Goal: Information Seeking & Learning: Find specific page/section

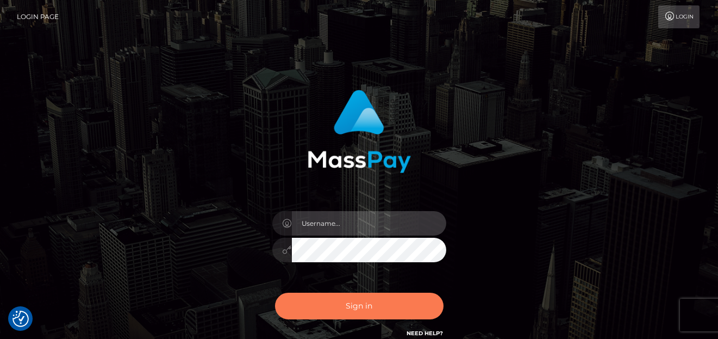
type input "denise"
click at [402, 310] on button "Sign in" at bounding box center [359, 305] width 168 height 27
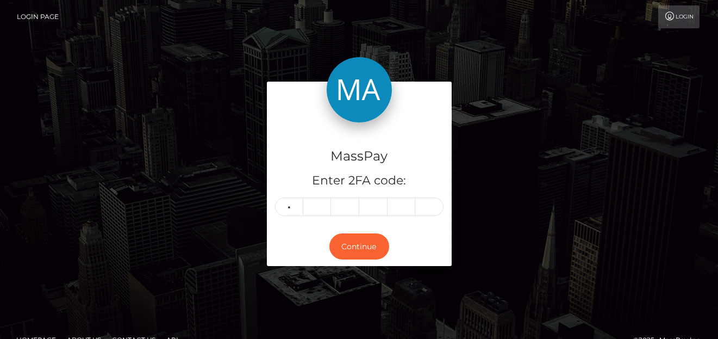
type input "3"
type input "6"
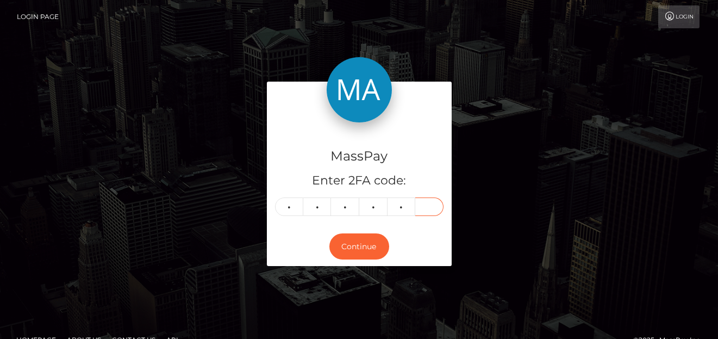
type input "6"
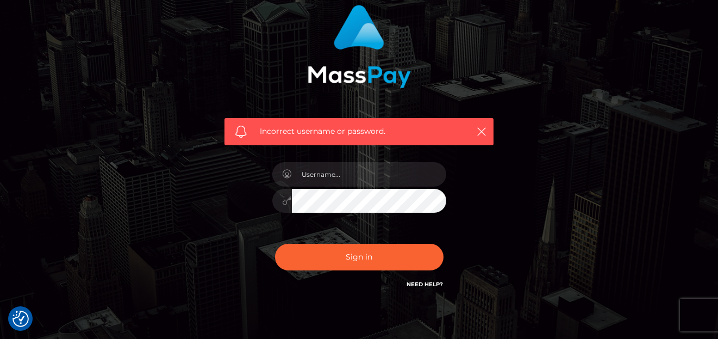
scroll to position [109, 0]
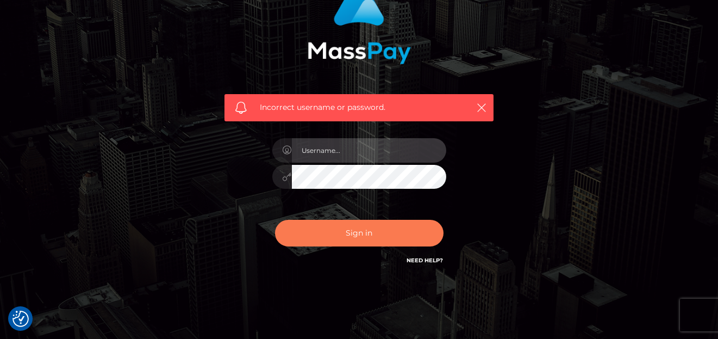
type input "denise"
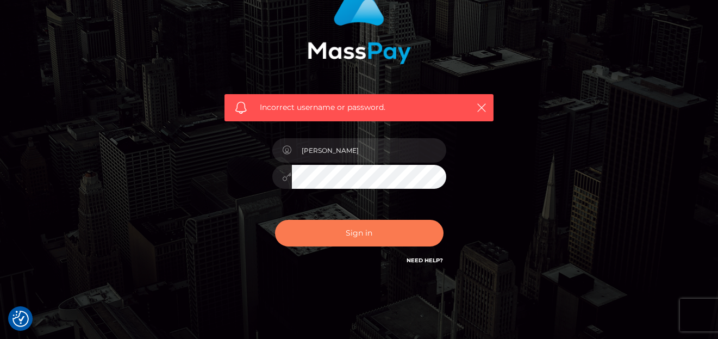
click at [349, 226] on button "Sign in" at bounding box center [359, 233] width 168 height 27
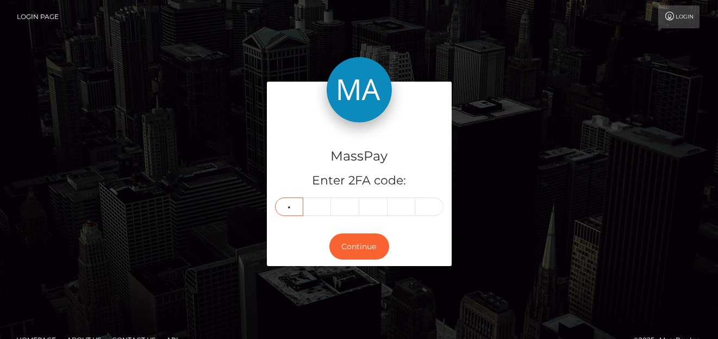
type input "2"
type input "4"
type input "8"
type input "0"
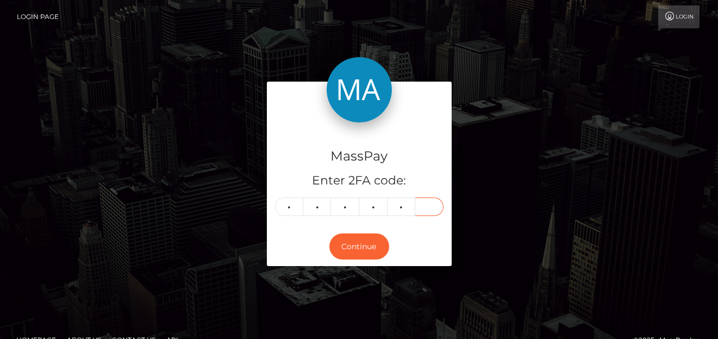
type input "6"
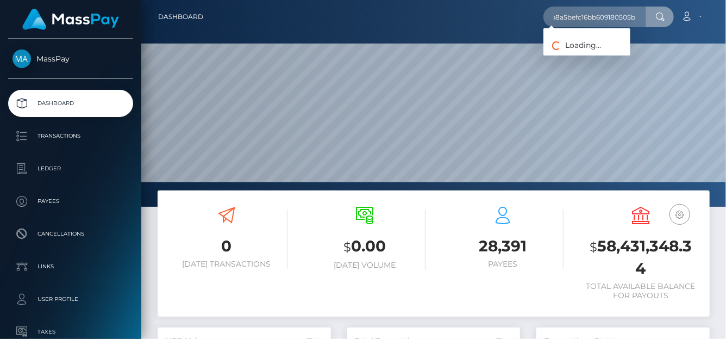
scroll to position [0, 13]
type input "68b8a5befc16bb609180505b"
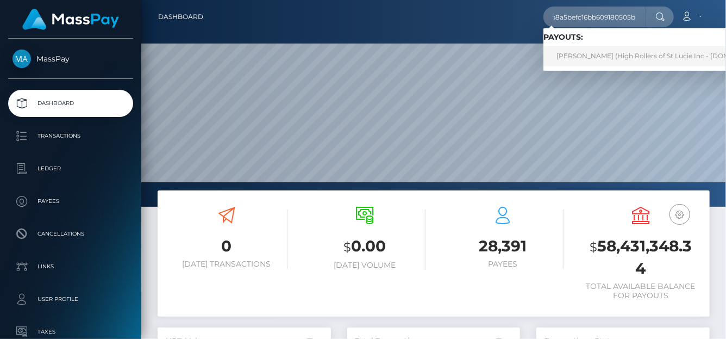
scroll to position [0, 0]
click at [574, 59] on link "Chris DeLaHunt (High Rollers of St Lucie Inc - Luckyrush.io)" at bounding box center [664, 56] width 240 height 20
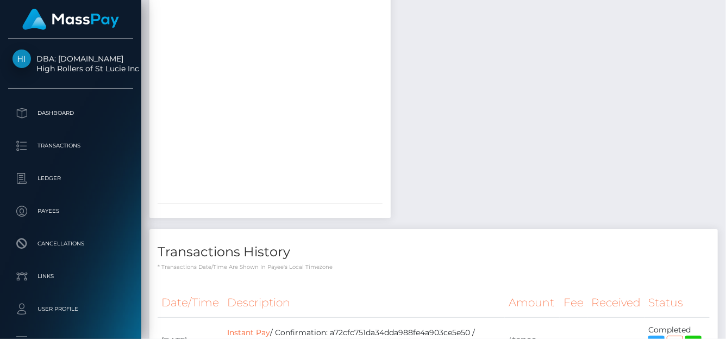
scroll to position [1197, 0]
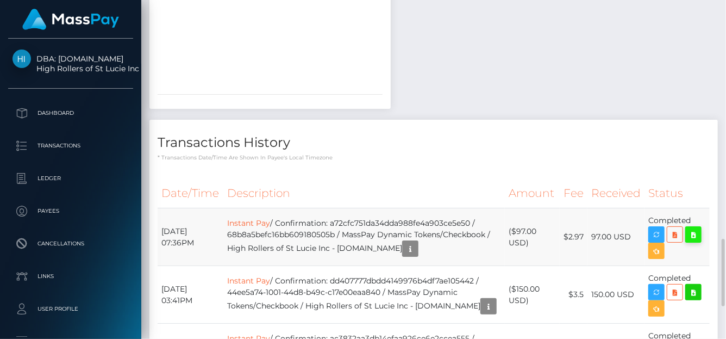
click at [692, 228] on icon at bounding box center [693, 235] width 13 height 14
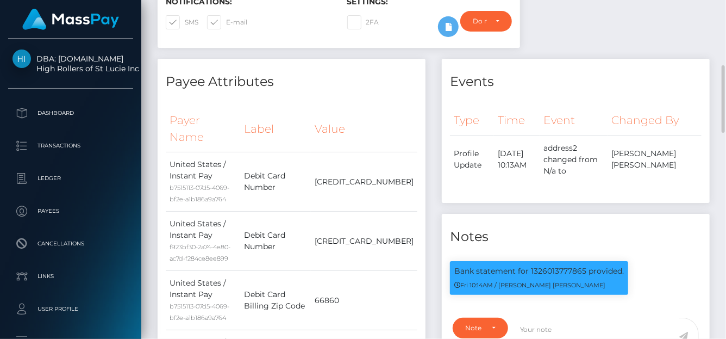
scroll to position [0, 0]
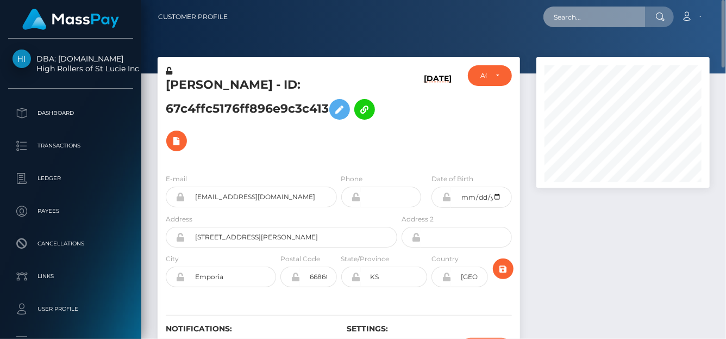
click at [557, 22] on input "text" at bounding box center [595, 17] width 102 height 21
paste input "68bb69efdb9f647c18f16d95"
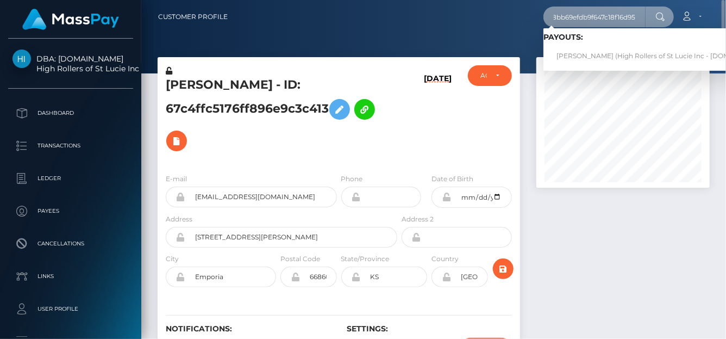
type input "68bb69efdb9f647c18f16d95"
click at [585, 51] on link "Yvette Calderon (High Rollers of St Lucie Inc - Luckyrush.io)" at bounding box center [664, 56] width 240 height 20
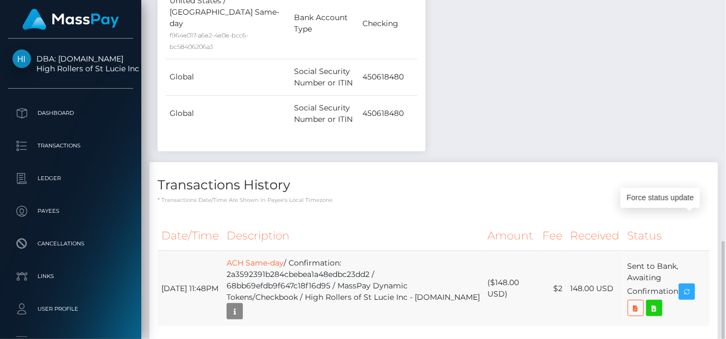
scroll to position [130, 173]
click at [659, 301] on icon at bounding box center [654, 308] width 13 height 14
click at [464, 260] on div "Date/Time Description Amount Fee Received Status ACH Same-day" at bounding box center [434, 280] width 552 height 119
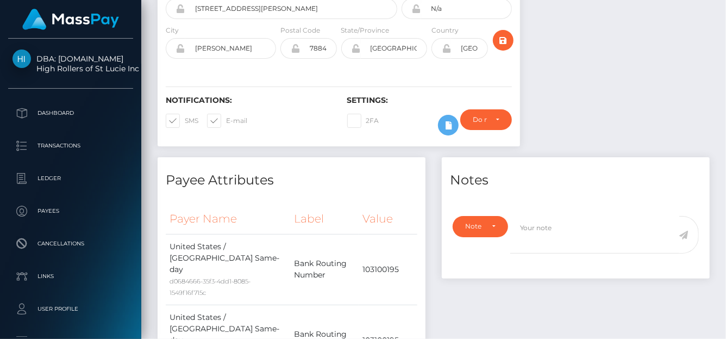
scroll to position [0, 0]
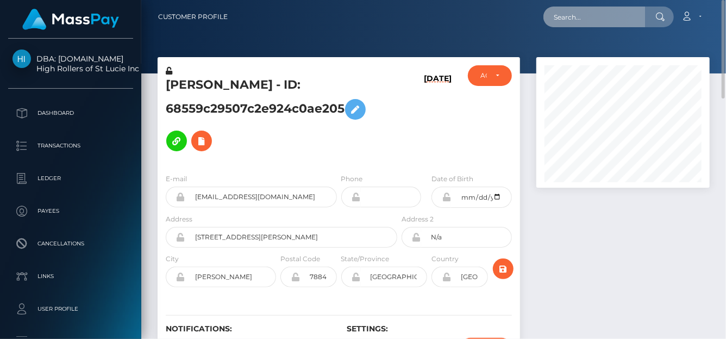
drag, startPoint x: 557, startPoint y: 9, endPoint x: 563, endPoint y: 11, distance: 6.4
click at [558, 9] on input "text" at bounding box center [595, 17] width 102 height 21
paste input "3H2zGe15DUZynpeBmmsSkDsAqL62"
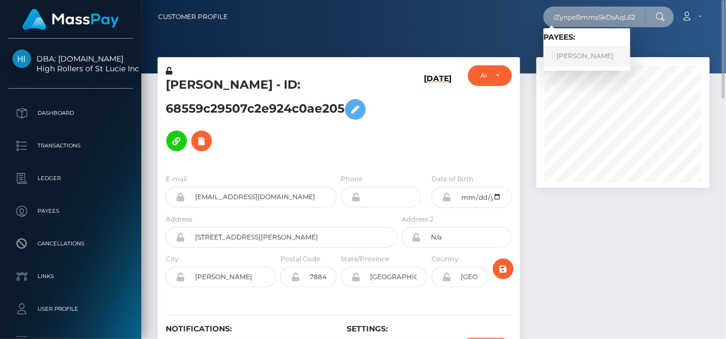
type input "3H2zGe15DUZynpeBmmsSkDsAqL62"
click at [595, 59] on link "TIFFANY MARIE OWENS" at bounding box center [587, 56] width 87 height 20
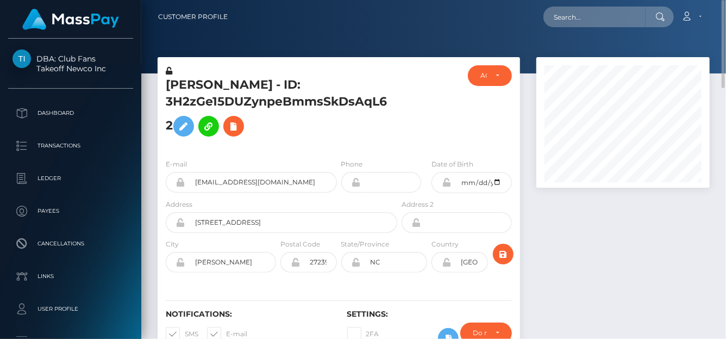
scroll to position [130, 173]
click at [565, 25] on input "text" at bounding box center [595, 17] width 102 height 21
paste input "bo2j69c4WLNnMPBXjTD37aNge0O2"
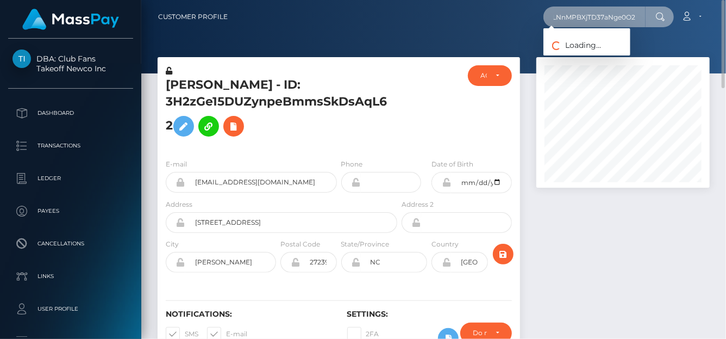
type input "bo2j69c4WLNnMPBXjTD37aNge0O2"
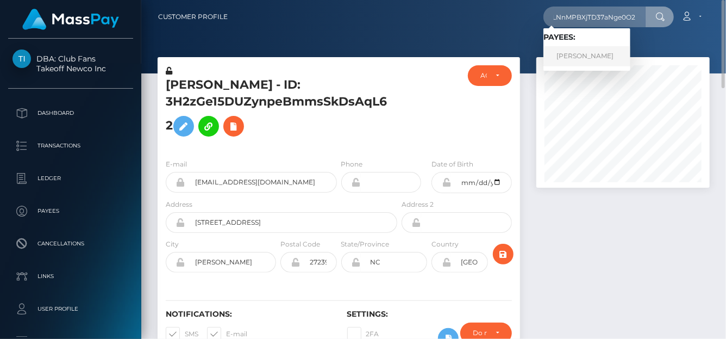
click at [573, 59] on link "SIMON CHRISTOPHER BANNER" at bounding box center [587, 56] width 87 height 20
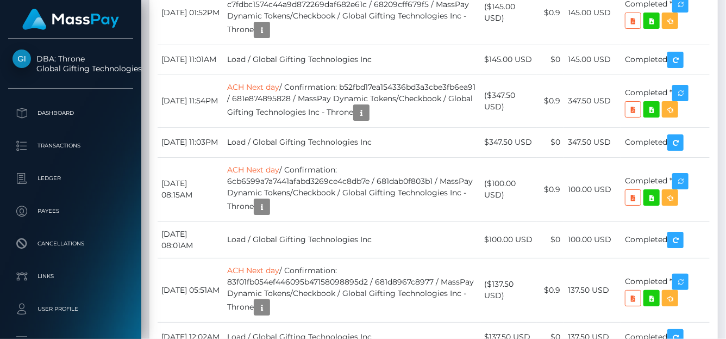
scroll to position [35295, 0]
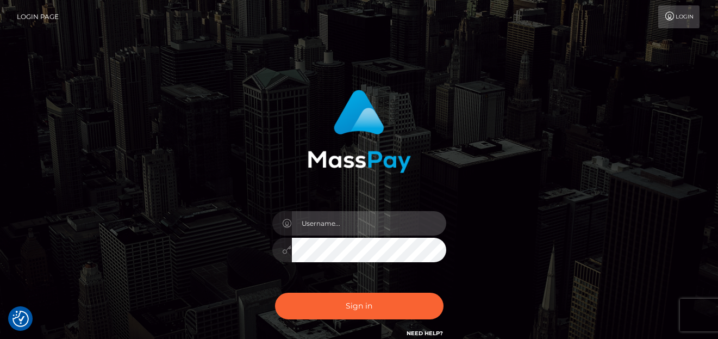
type input "[PERSON_NAME]"
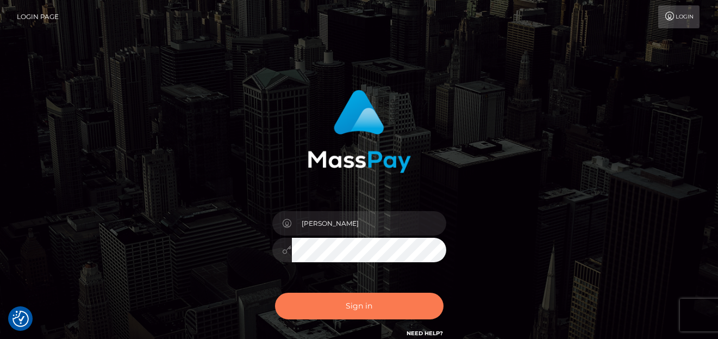
click at [313, 315] on button "Sign in" at bounding box center [359, 305] width 168 height 27
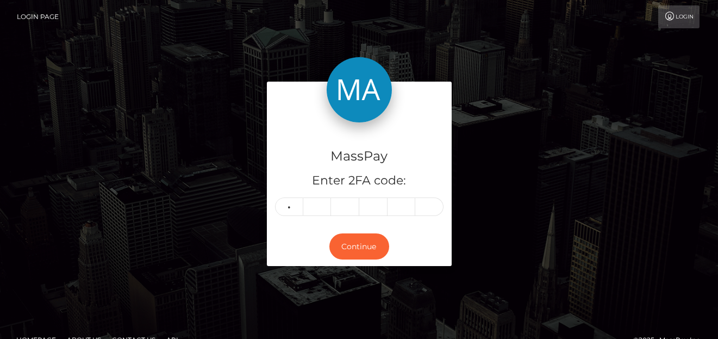
type input "3"
type input "6"
type input "8"
type input "9"
type input "3"
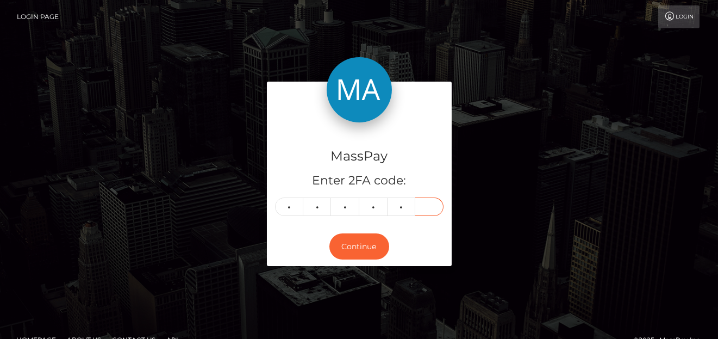
type input "6"
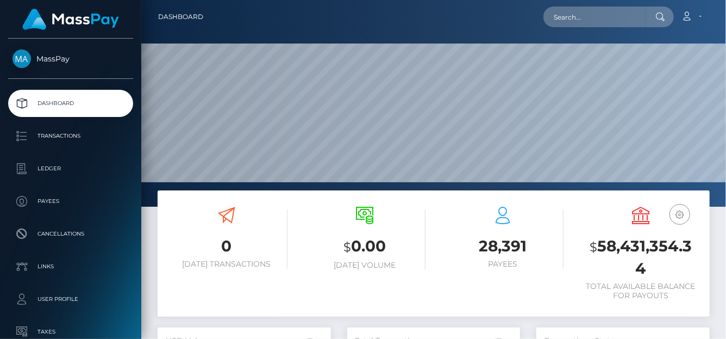
scroll to position [192, 173]
click at [572, 21] on input "text" at bounding box center [595, 17] width 102 height 21
paste input "achisylvie2018@gmail.com"
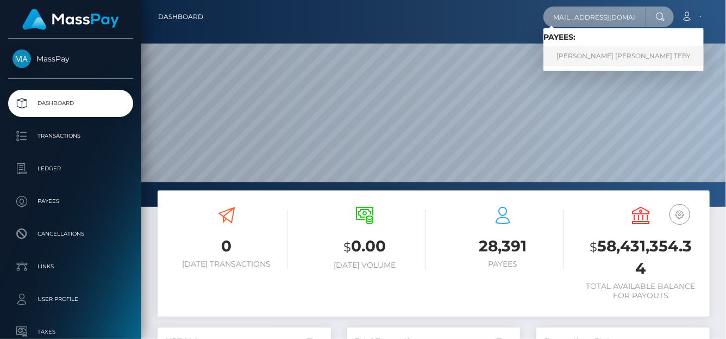
type input "achisylvie2018@gmail.com"
click at [580, 65] on link "ACHI SYLVIE NANCY TEBY" at bounding box center [624, 56] width 160 height 20
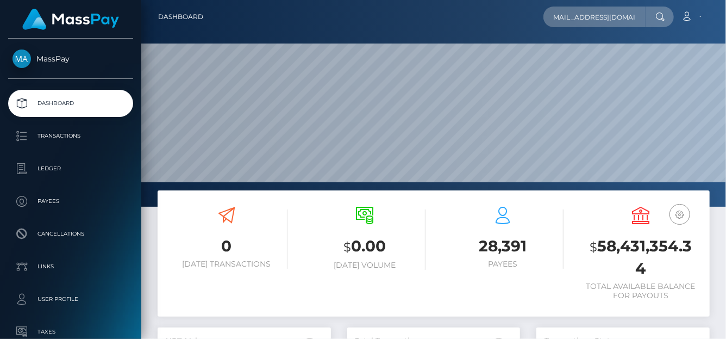
scroll to position [0, 0]
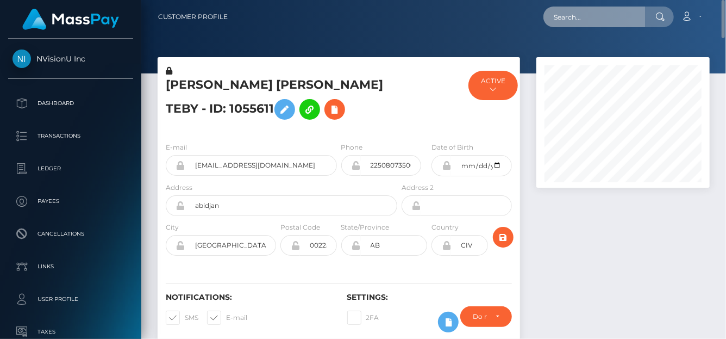
click at [565, 20] on input "text" at bounding box center [595, 17] width 102 height 21
paste input "425717484331474944"
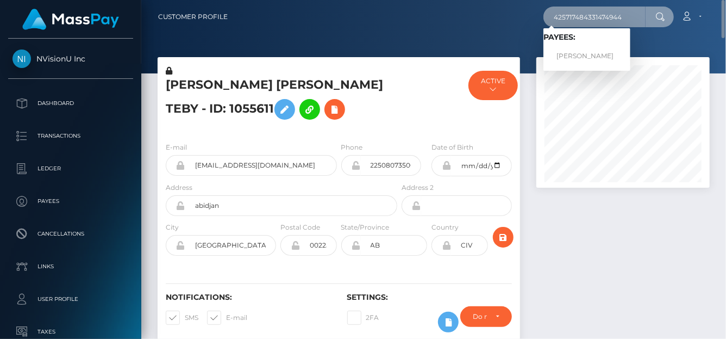
type input "425717484331474944"
click at [565, 66] on div "Loading... Loading... Payees: Olga Vasilevna Filonenko" at bounding box center [587, 49] width 87 height 42
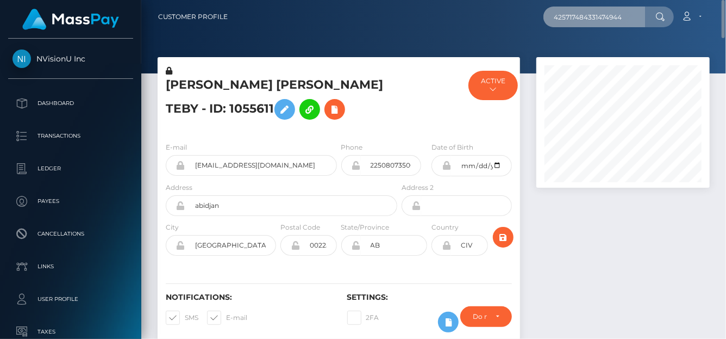
click at [635, 14] on input "425717484331474944" at bounding box center [595, 17] width 102 height 21
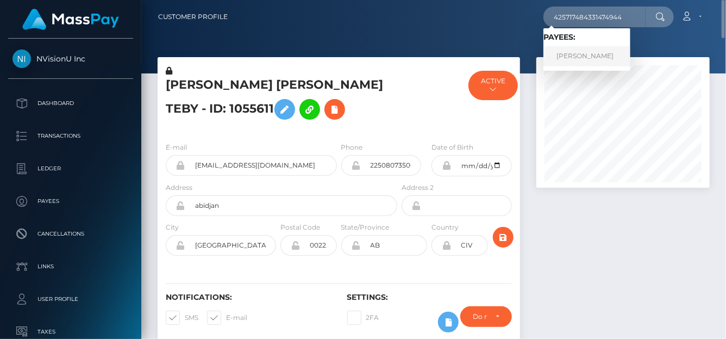
click at [576, 56] on link "Olga Vasilevna Filonenko" at bounding box center [587, 56] width 87 height 20
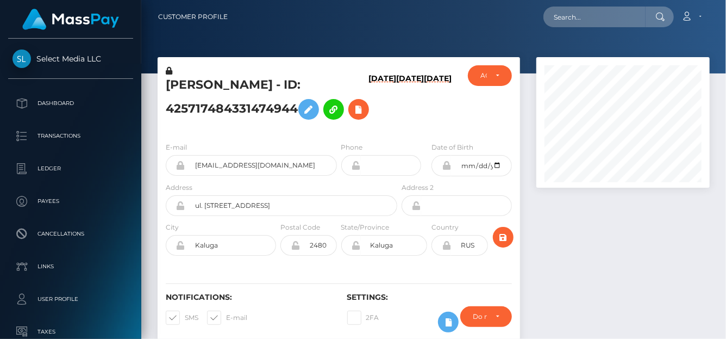
scroll to position [130, 173]
click at [369, 111] on h6 "[DATE]" at bounding box center [383, 101] width 28 height 55
click at [369, 110] on h6 "[DATE]" at bounding box center [383, 101] width 28 height 55
click at [369, 110] on h6 "08/28/25" at bounding box center [383, 101] width 28 height 55
click at [369, 111] on h6 "08/28/25" at bounding box center [383, 101] width 28 height 55
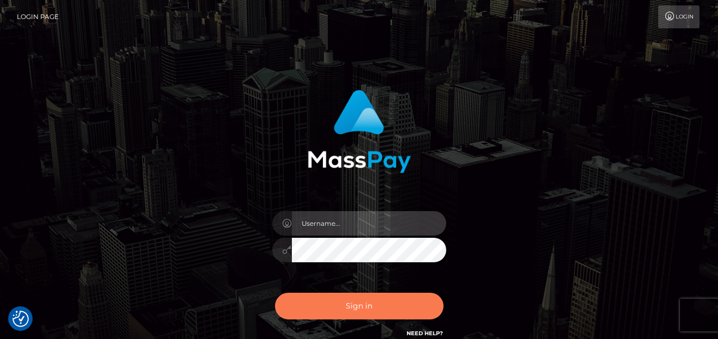
type input "[PERSON_NAME]"
click at [388, 305] on button "Sign in" at bounding box center [359, 305] width 168 height 27
type input "denise"
click at [382, 308] on button "Sign in" at bounding box center [359, 305] width 168 height 27
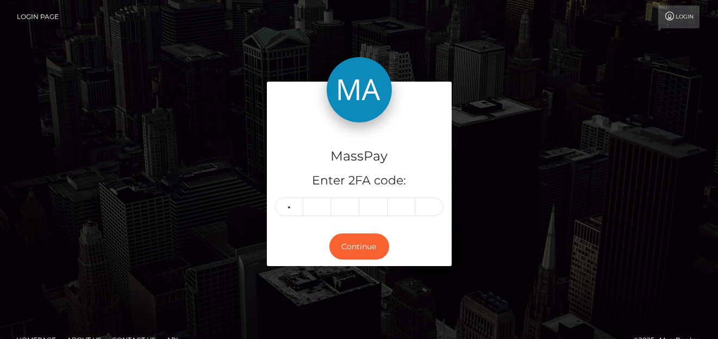
type input "1"
type input "5"
type input "1"
type input "0"
type input "5"
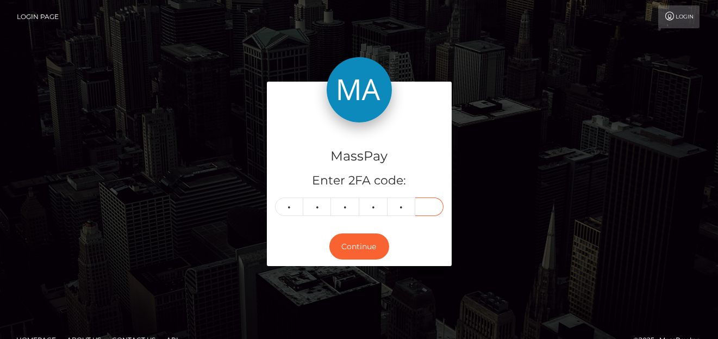
type input "5"
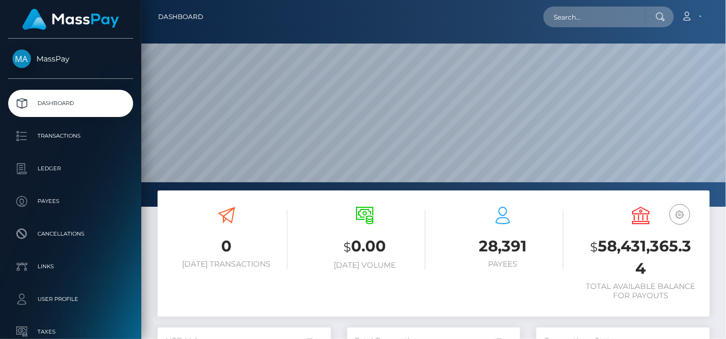
scroll to position [192, 173]
click at [563, 16] on input "text" at bounding box center [595, 17] width 102 height 21
paste input "66aff473dd258435e358be17"
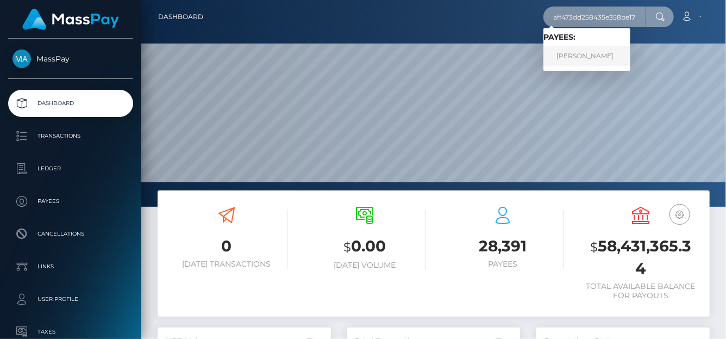
type input "66aff473dd258435e358be17"
click at [559, 60] on link "Victor Coffey" at bounding box center [587, 56] width 87 height 20
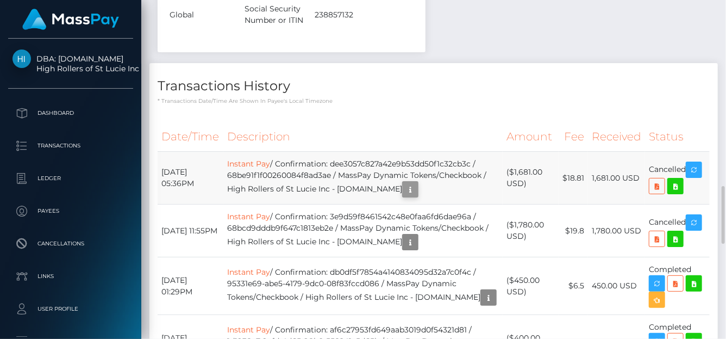
scroll to position [130, 173]
click at [404, 183] on icon "button" at bounding box center [410, 190] width 13 height 14
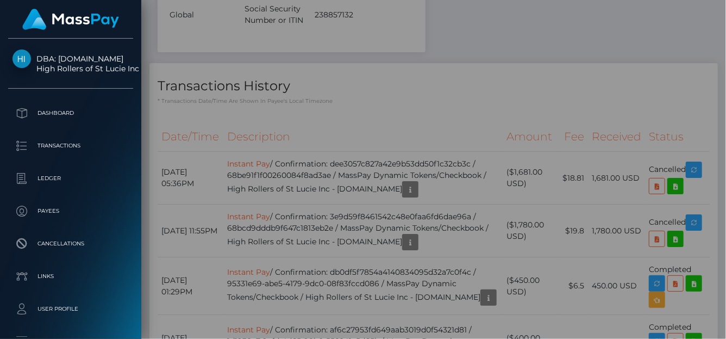
scroll to position [0, 0]
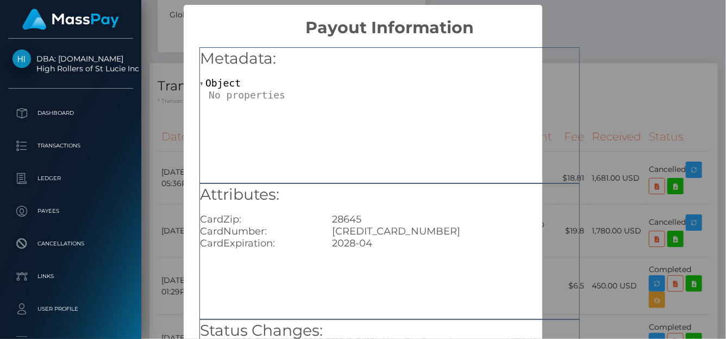
click at [611, 58] on div "× Payout Information Metadata: Object Attributes: CardZip: 28645 CardNumber: [C…" at bounding box center [363, 169] width 726 height 339
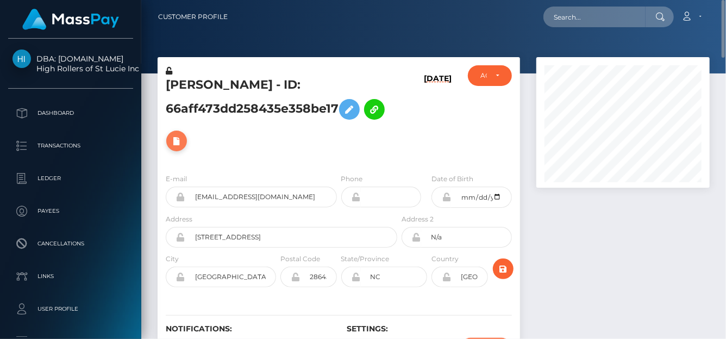
click at [170, 137] on icon at bounding box center [176, 141] width 13 height 14
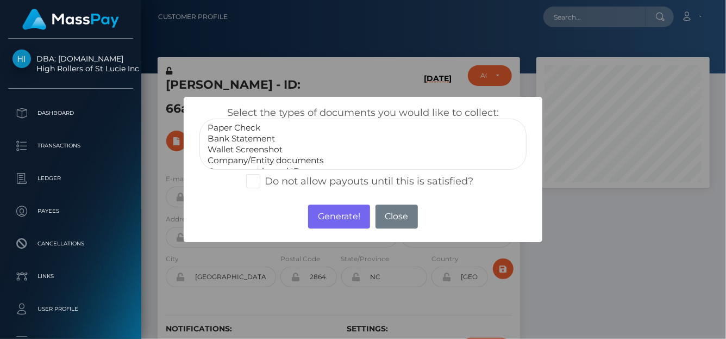
select select "Bank Statement"
click at [261, 138] on option "Bank Statement" at bounding box center [363, 138] width 313 height 11
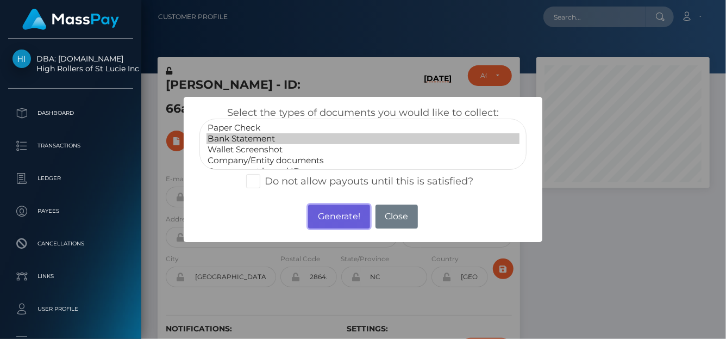
click at [344, 216] on button "Generate!" at bounding box center [338, 216] width 61 height 24
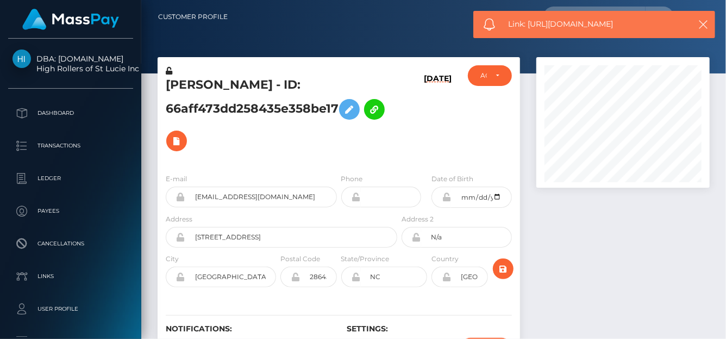
drag, startPoint x: 618, startPoint y: 28, endPoint x: 528, endPoint y: 26, distance: 89.7
click at [528, 26] on span "Link: https://l.maspay.io/NjSjt" at bounding box center [596, 23] width 174 height 11
copy span "https://l.maspay.io/NjSjt"
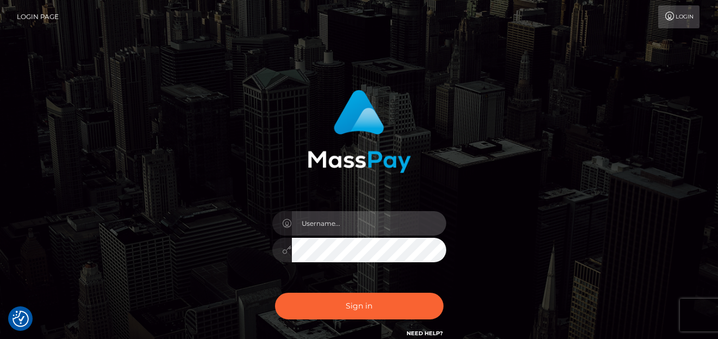
type input "denise"
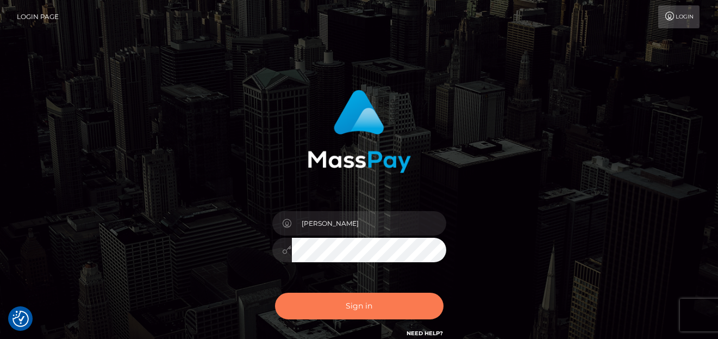
click at [370, 307] on button "Sign in" at bounding box center [359, 305] width 168 height 27
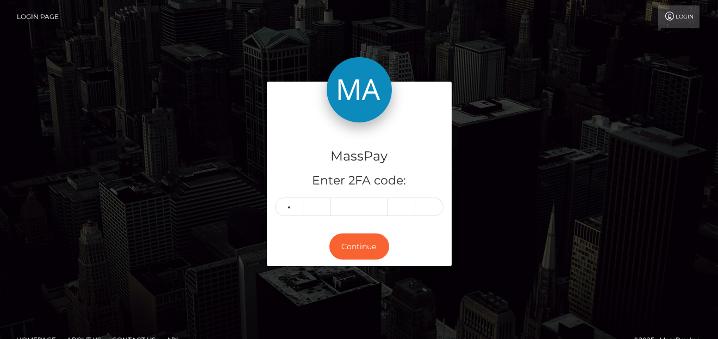
type input "5"
type input "2"
type input "8"
type input "7"
type input "5"
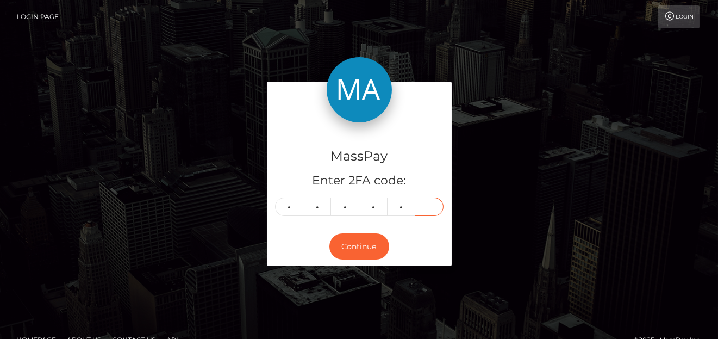
type input "6"
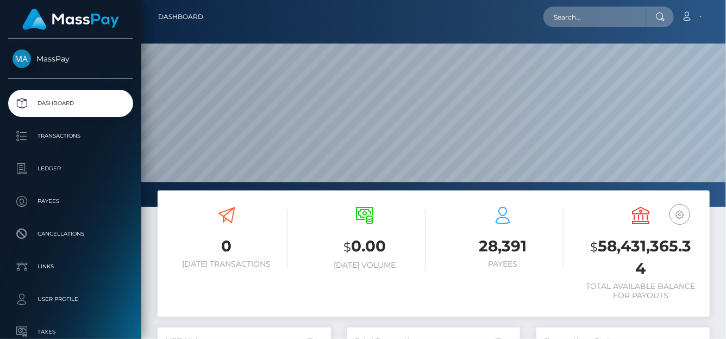
scroll to position [322, 173]
click at [571, 21] on input "text" at bounding box center [595, 17] width 102 height 21
paste input "66aff473dd258435e358be17"
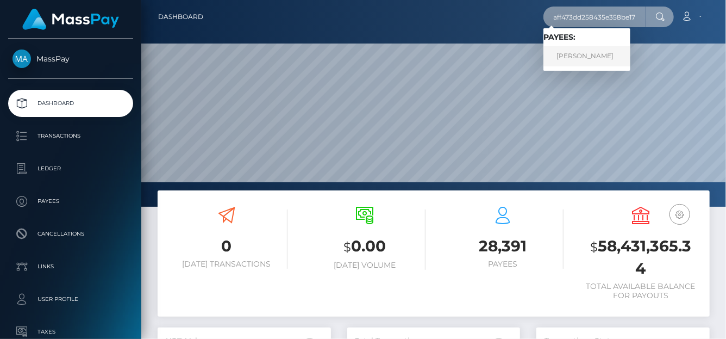
type input "66aff473dd258435e358be17"
click at [585, 52] on link "[PERSON_NAME]" at bounding box center [587, 56] width 87 height 20
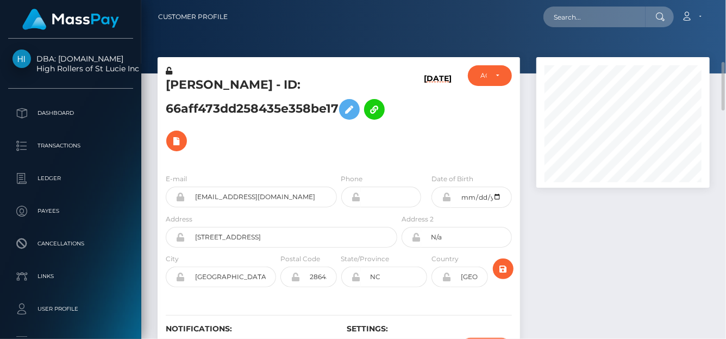
scroll to position [130, 173]
click at [178, 145] on icon at bounding box center [176, 141] width 13 height 14
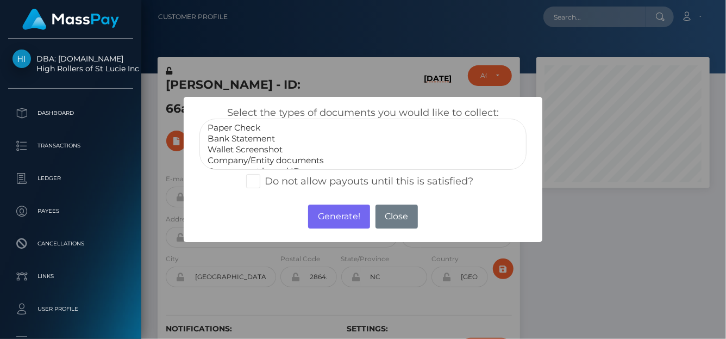
select select "Bank Statement"
click at [273, 138] on option "Bank Statement" at bounding box center [363, 138] width 313 height 11
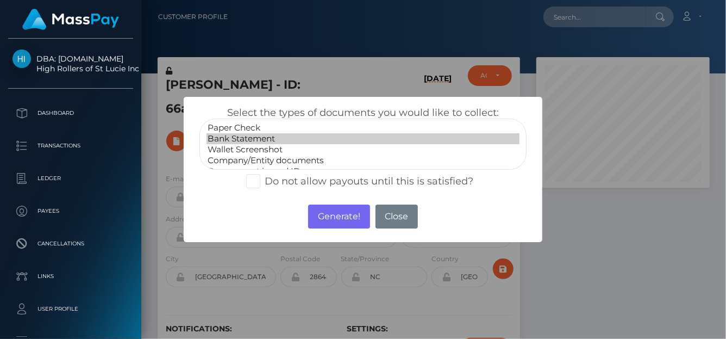
click at [273, 139] on option "Bank Statement" at bounding box center [363, 138] width 313 height 11
click at [347, 219] on button "Generate!" at bounding box center [338, 216] width 61 height 24
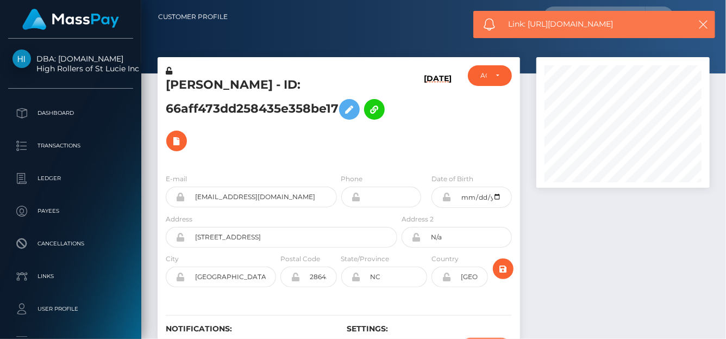
drag, startPoint x: 624, startPoint y: 28, endPoint x: 530, endPoint y: 27, distance: 94.0
click at [530, 27] on span "Link: https://l.maspay.io/PjHBv" at bounding box center [596, 23] width 174 height 11
copy span "https://l.maspay.io/PjHBv"
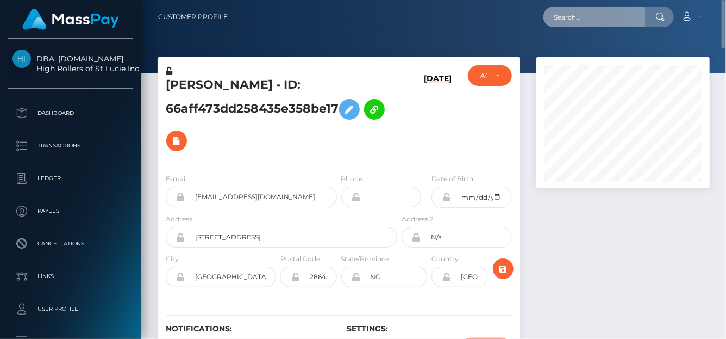
click at [574, 16] on input "text" at bounding box center [595, 17] width 102 height 21
paste input "286210669626269696"
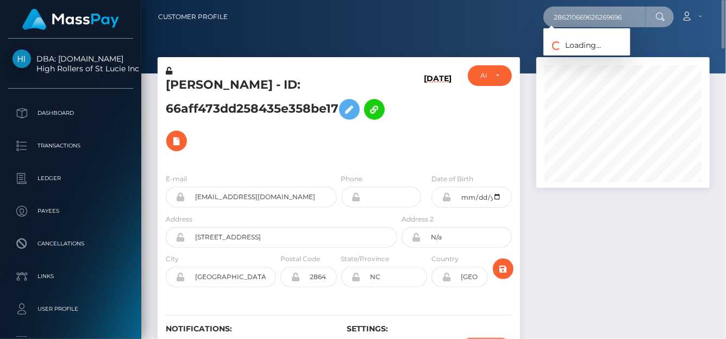
type input "286210669626269696"
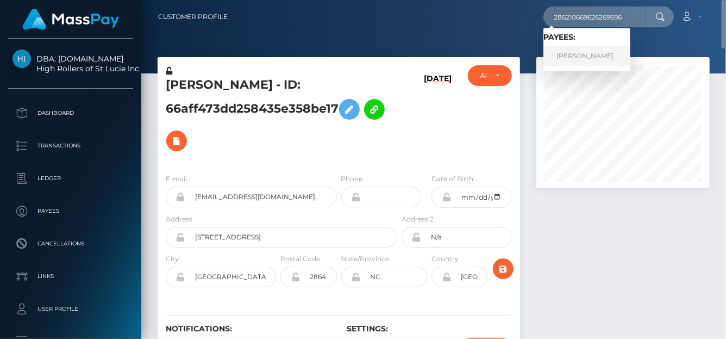
click at [582, 53] on link "CAMILA AILEN MARTINEZ" at bounding box center [587, 56] width 87 height 20
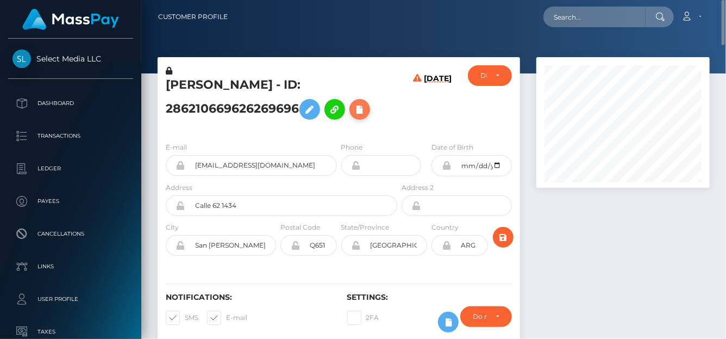
click at [360, 111] on icon at bounding box center [359, 110] width 13 height 14
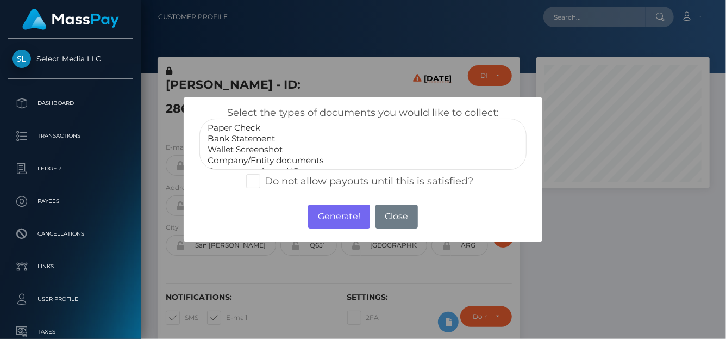
select select "Bank Statement"
click at [241, 135] on option "Bank Statement" at bounding box center [363, 138] width 313 height 11
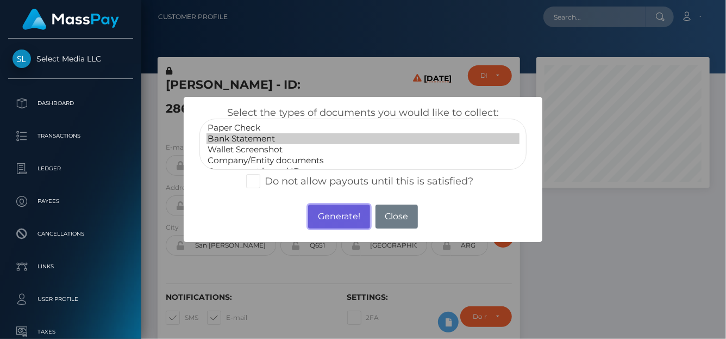
click at [338, 218] on button "Generate!" at bounding box center [338, 216] width 61 height 24
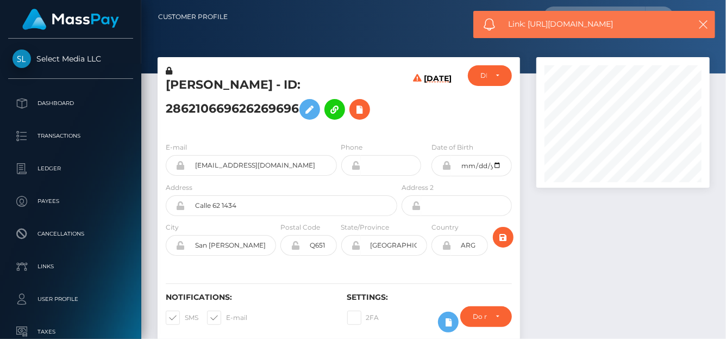
drag, startPoint x: 628, startPoint y: 18, endPoint x: 530, endPoint y: 26, distance: 97.5
click at [530, 26] on span "Link: [URL][DOMAIN_NAME]" at bounding box center [596, 23] width 174 height 11
copy span "[URL][DOMAIN_NAME]"
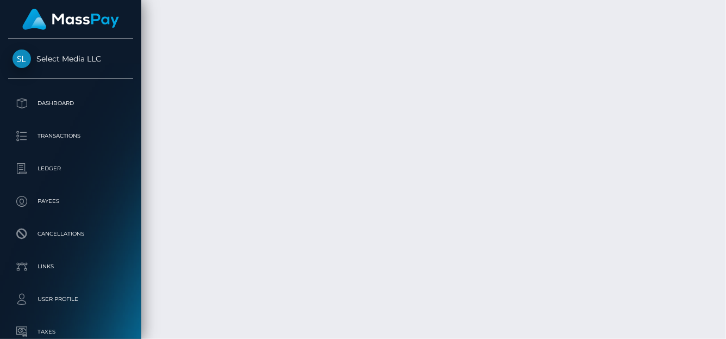
scroll to position [2123, 0]
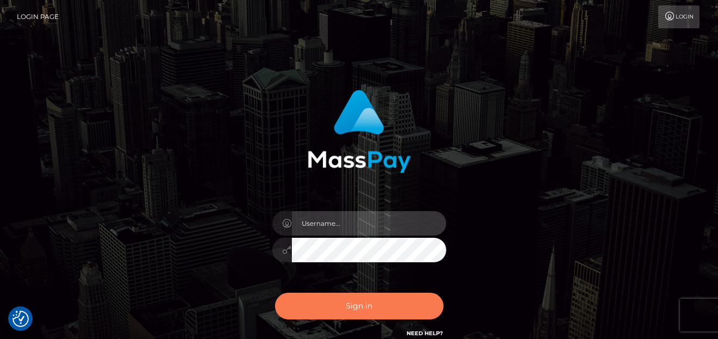
type input "[PERSON_NAME]"
click at [347, 304] on button "Sign in" at bounding box center [359, 305] width 168 height 27
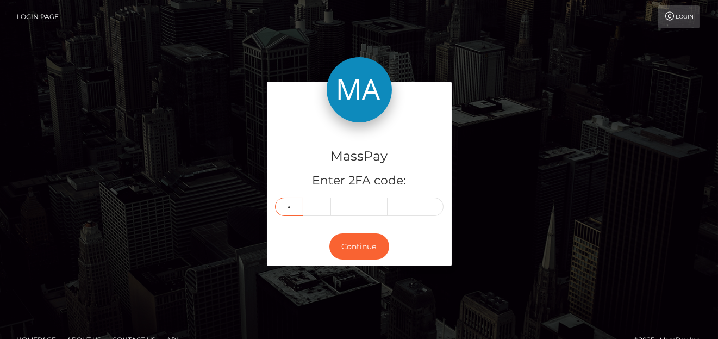
type input "8"
type input "1"
type input "8"
type input "7"
type input "9"
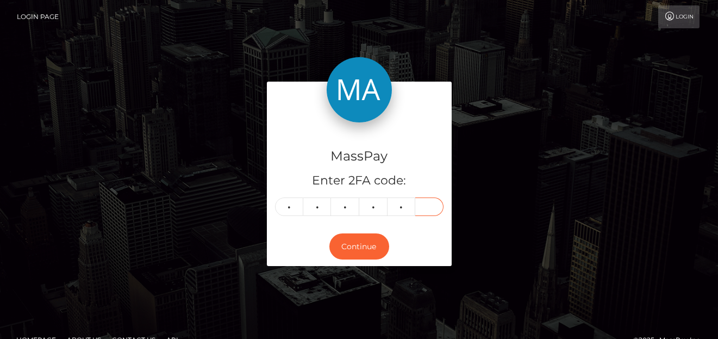
type input "7"
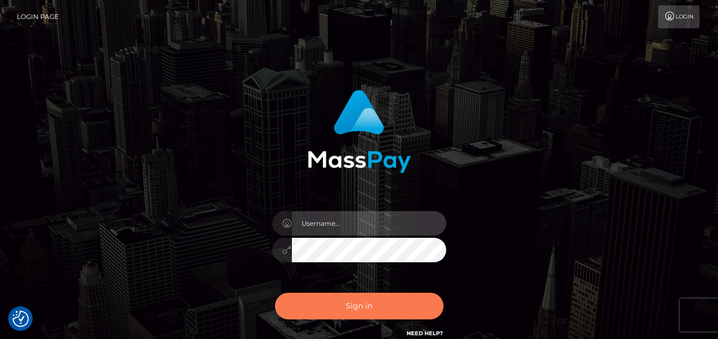
type input "[PERSON_NAME]"
click at [352, 307] on button "Sign in" at bounding box center [359, 305] width 168 height 27
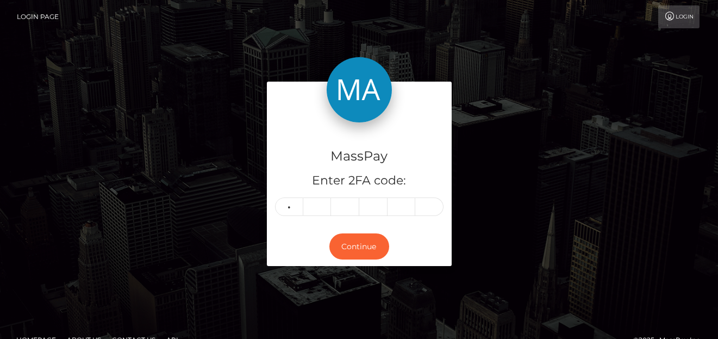
type input "8"
type input "1"
type input "8"
type input "7"
type input "9"
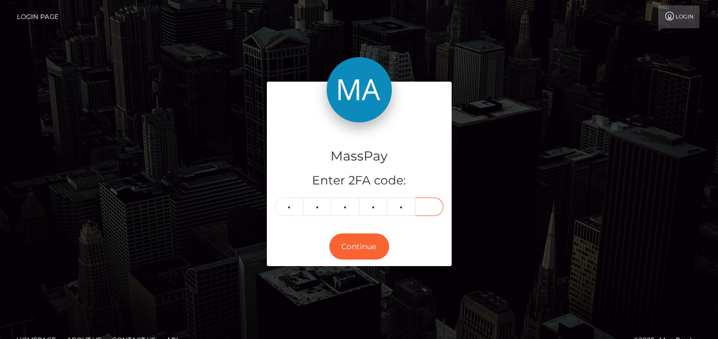
type input "7"
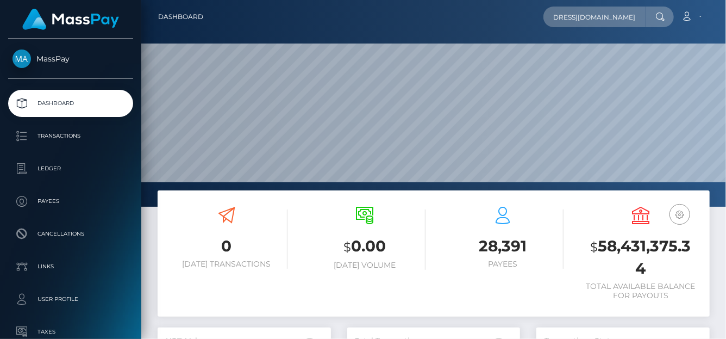
scroll to position [192, 173]
type input "[EMAIL_ADDRESS][DOMAIN_NAME]"
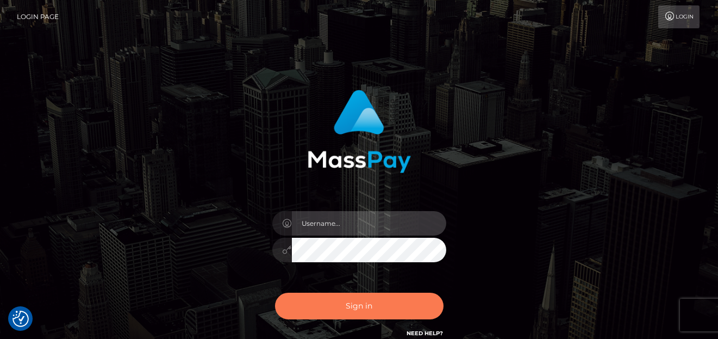
type input "[PERSON_NAME]"
click at [336, 302] on button "Sign in" at bounding box center [359, 305] width 168 height 27
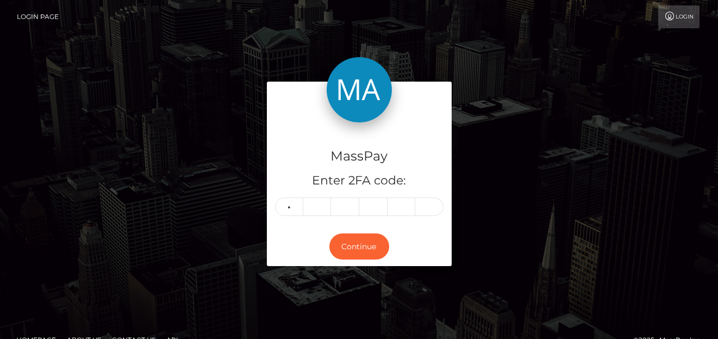
type input "1"
type input "5"
type input "4"
type input "1"
type input "3"
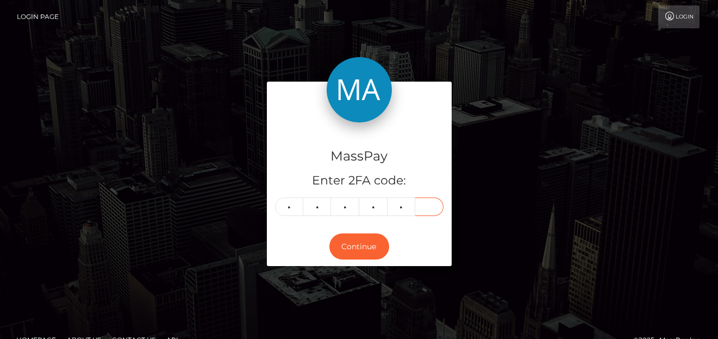
type input "0"
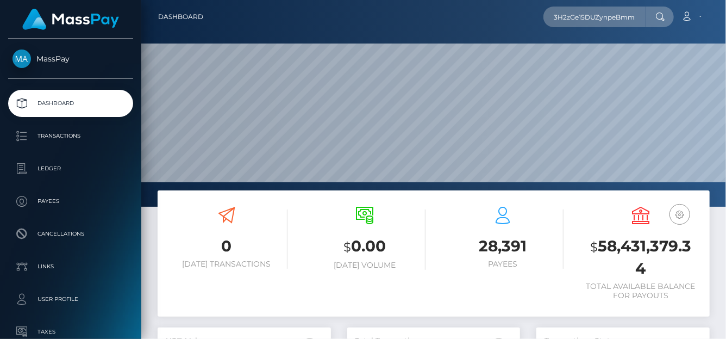
type input "3H2zGe15DUZynpeBmmsSkDsAqL62"
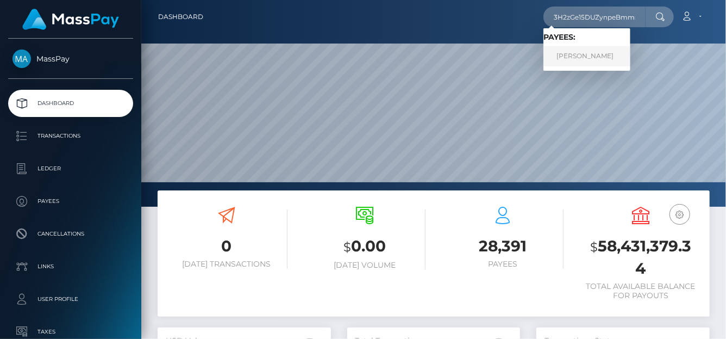
click at [575, 60] on link "TIFFANY MARIE OWENS" at bounding box center [587, 56] width 87 height 20
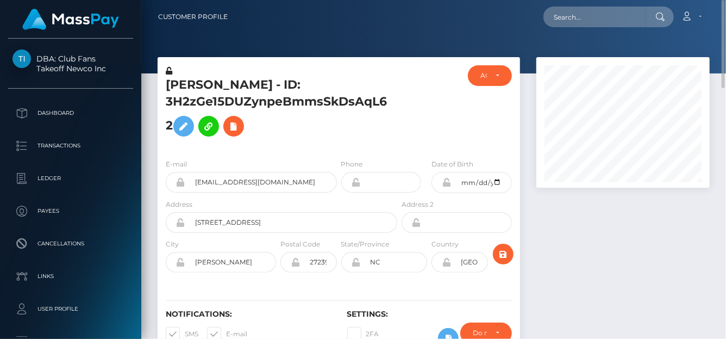
click at [594, 28] on nav "Customer Profile Loading... Loading... Account" at bounding box center [433, 17] width 585 height 34
click at [587, 17] on input "text" at bounding box center [595, 17] width 102 height 21
paste input "daBthmMzClUUIWjeaUBABnLQbx62"
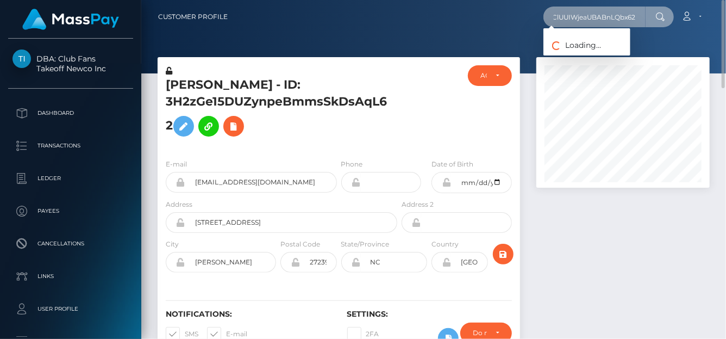
type input "daBthmMzClUUIWjeaUBABnLQbx62"
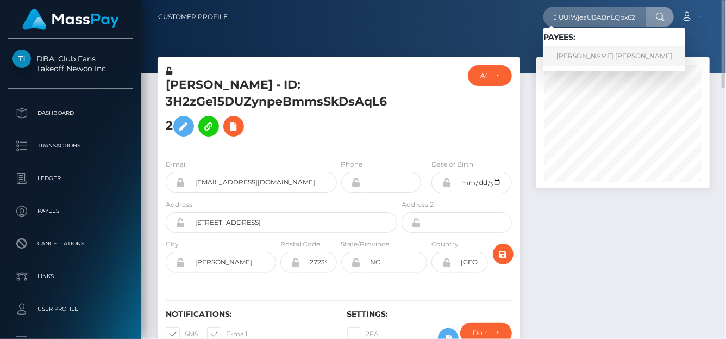
click at [575, 62] on link "JESSICA ELLIE V FIRMINGER" at bounding box center [615, 56] width 142 height 20
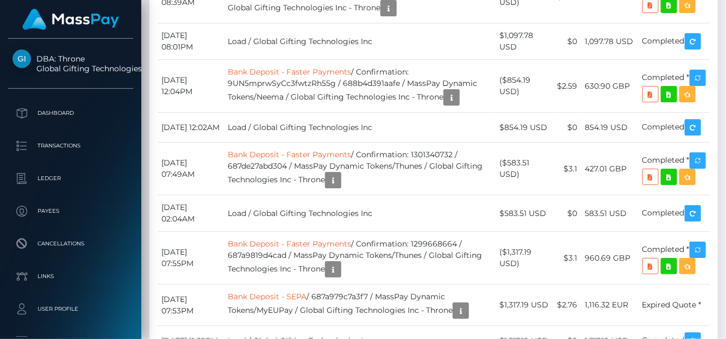
scroll to position [10014, 0]
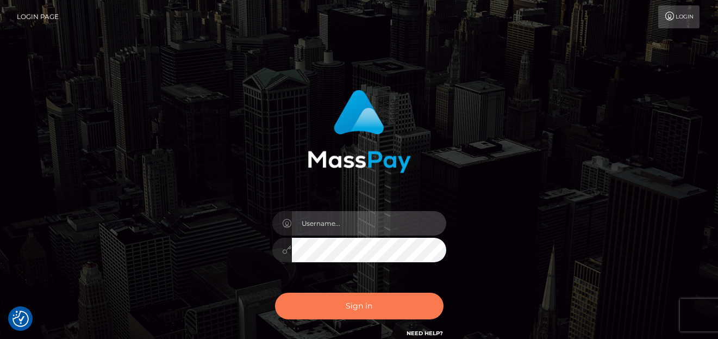
type input "[PERSON_NAME]"
click at [377, 307] on button "Sign in" at bounding box center [359, 305] width 168 height 27
type input "[PERSON_NAME]"
click at [359, 310] on button "Sign in" at bounding box center [359, 305] width 168 height 27
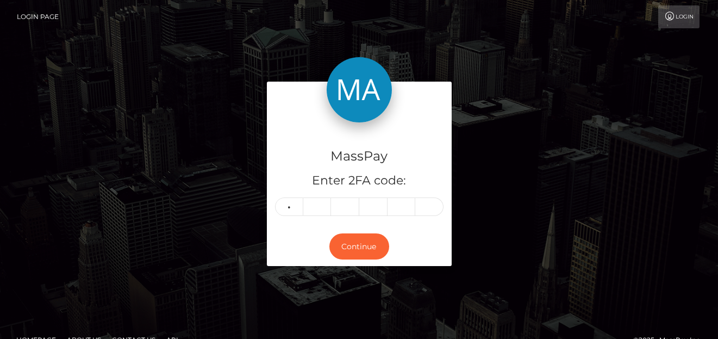
type input "1"
type input "8"
type input "3"
type input "6"
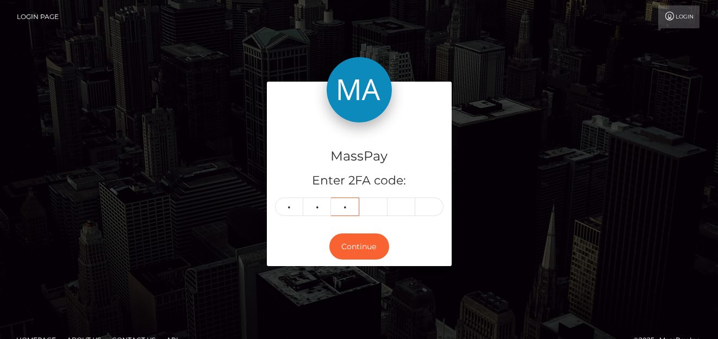
type input "5"
type input "1"
type input "5"
type input "9"
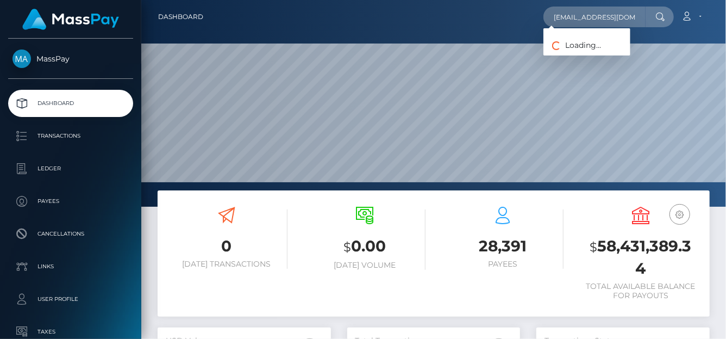
scroll to position [192, 173]
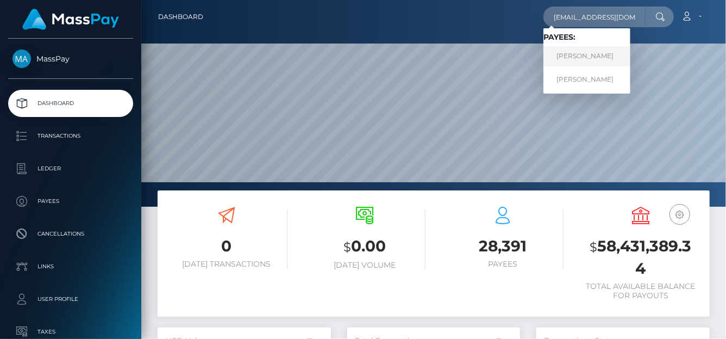
type input "[EMAIL_ADDRESS][DOMAIN_NAME]"
click at [575, 62] on link "[PERSON_NAME]" at bounding box center [587, 56] width 87 height 20
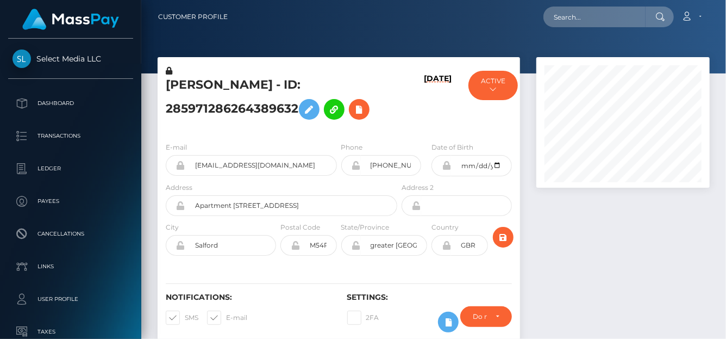
scroll to position [130, 173]
click at [578, 24] on input "text" at bounding box center [595, 17] width 102 height 21
paste input "[EMAIL_ADDRESS][DOMAIN_NAME]"
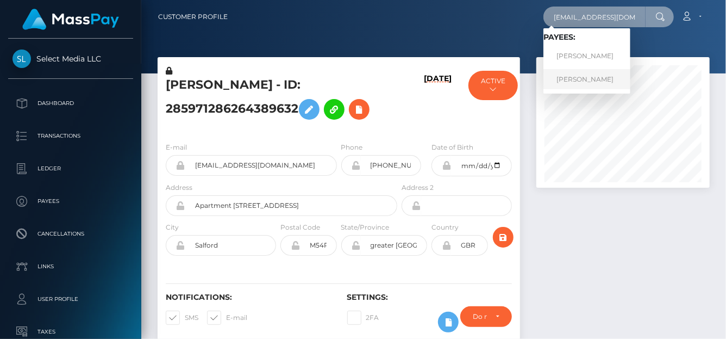
type input "zureeal@hotmail.com"
click at [588, 73] on link "ZOE ROBERTS" at bounding box center [587, 79] width 87 height 20
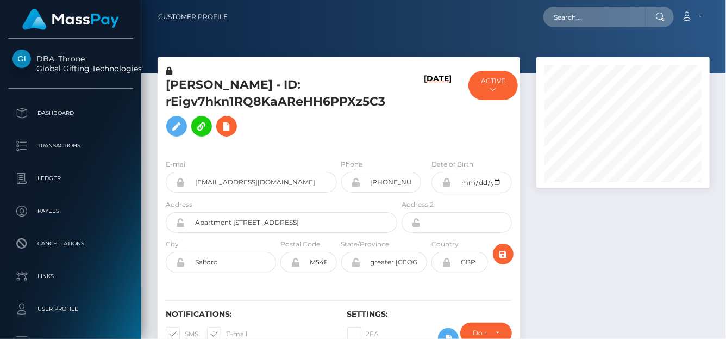
scroll to position [130, 173]
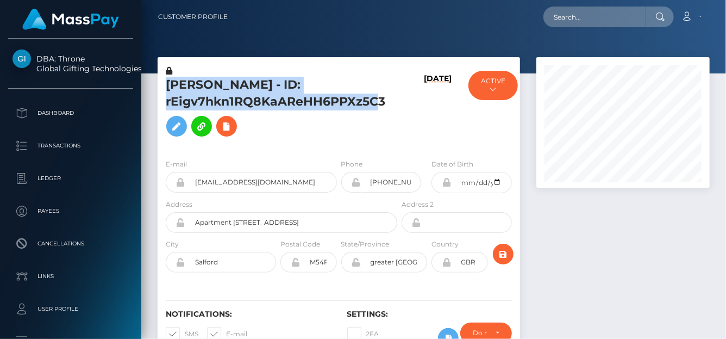
drag, startPoint x: 160, startPoint y: 90, endPoint x: 385, endPoint y: 104, distance: 226.0
click at [385, 106] on div "ZOE ROBERTS - ID: rEigv7hkn1RQ8KaAReHH6PPXz5C3" at bounding box center [279, 107] width 242 height 85
copy h5 "ZOE ROBERTS - ID: rEigv7hkn1RQ8KaAReHH6PPXz5C3"
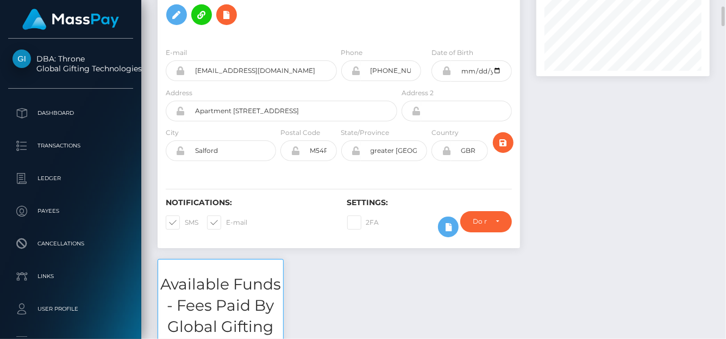
scroll to position [0, 0]
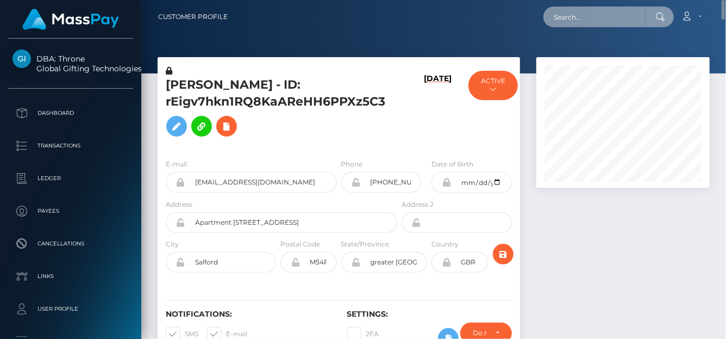
click at [572, 18] on input "text" at bounding box center [595, 17] width 102 height 21
paste input "almaeroticaa@gmail.com"
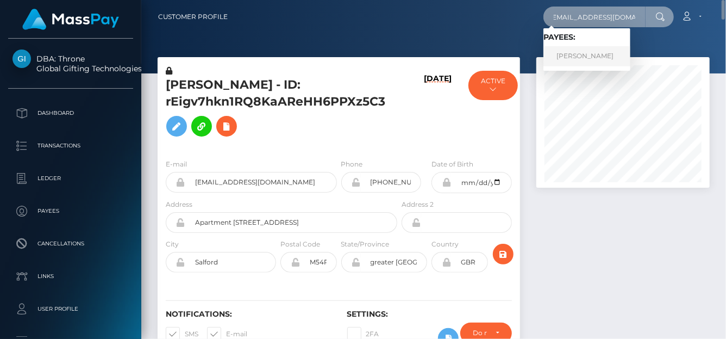
type input "almaeroticaa@gmail.com"
click at [574, 52] on link "LAILA BELEN PEREIRA" at bounding box center [587, 56] width 87 height 20
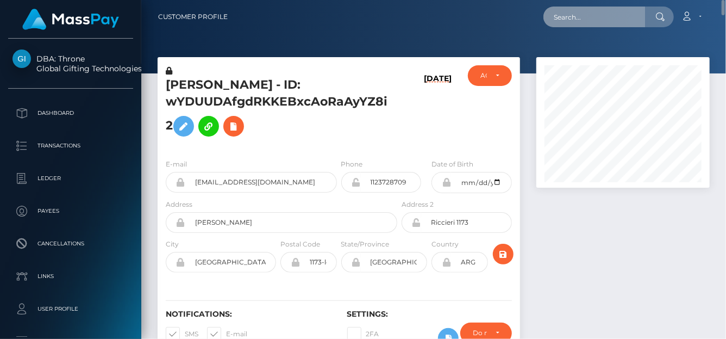
click at [566, 20] on input "text" at bounding box center [595, 17] width 102 height 21
paste input "[EMAIL_ADDRESS][DOMAIN_NAME]"
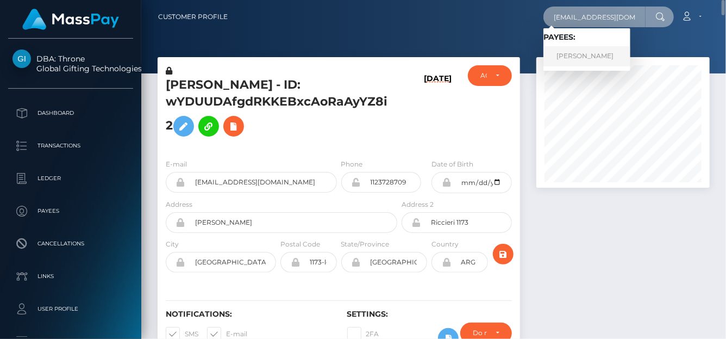
type input "[EMAIL_ADDRESS][DOMAIN_NAME]"
click at [580, 55] on link "[PERSON_NAME]" at bounding box center [587, 56] width 87 height 20
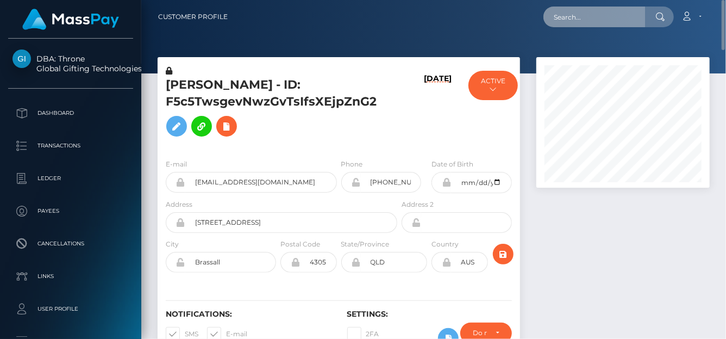
click at [577, 12] on input "text" at bounding box center [595, 17] width 102 height 21
paste input "dc8ab394ee2b4afab38388e71675a072"
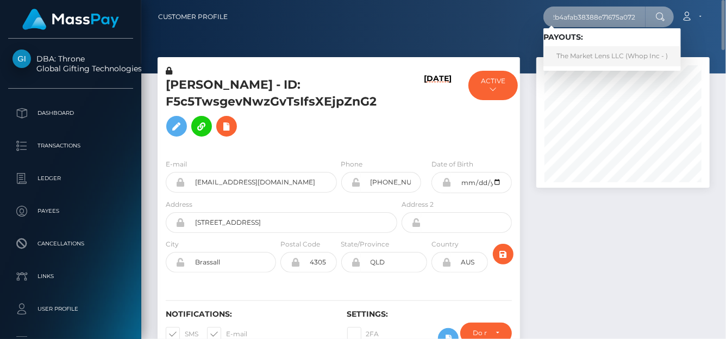
type input "dc8ab394ee2b4afab38388e71675a072"
click at [571, 57] on link "The Market Lens LLC (Whop Inc - )" at bounding box center [613, 56] width 138 height 20
